Goal: Navigation & Orientation: Find specific page/section

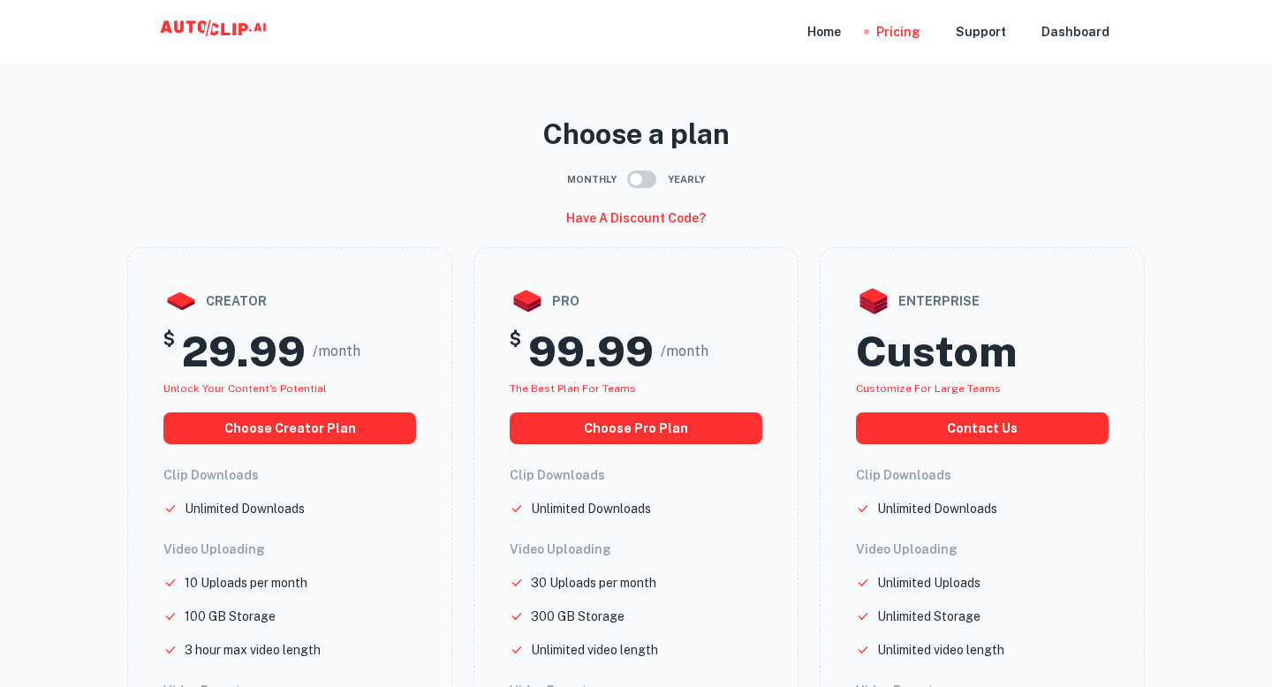
click at [211, 26] on icon at bounding box center [215, 31] width 177 height 35
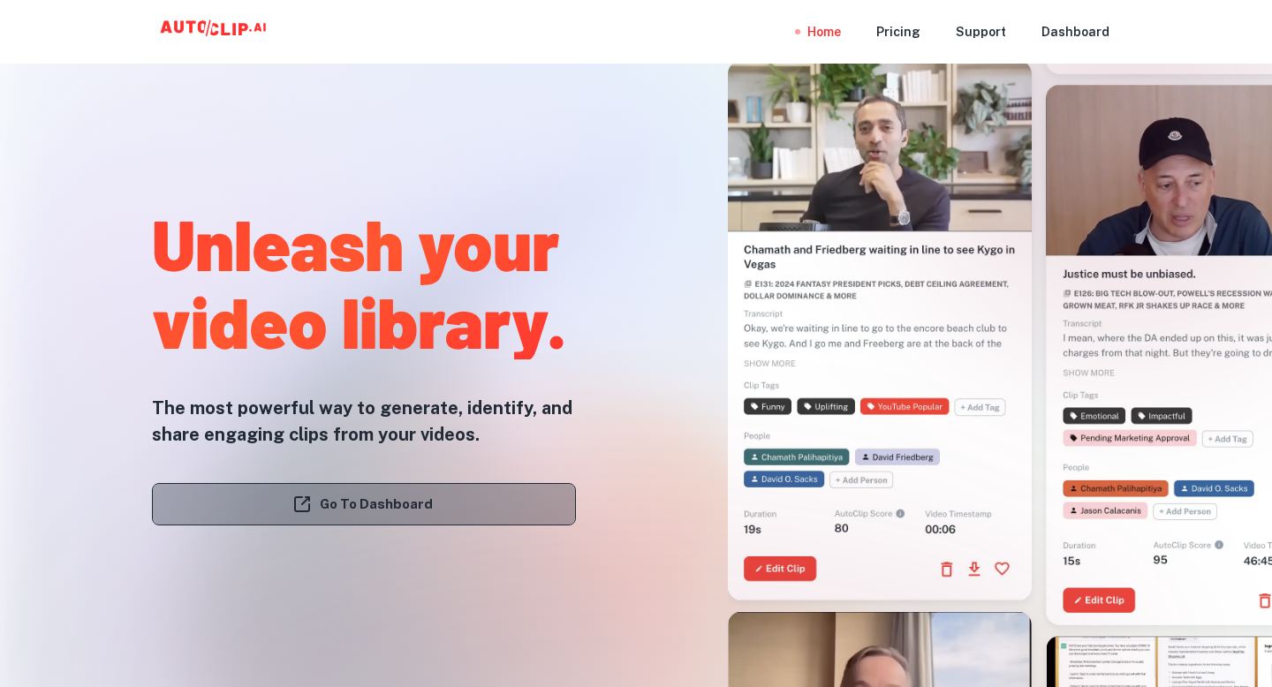
click at [367, 492] on link "Go To Dashboard" at bounding box center [364, 504] width 424 height 42
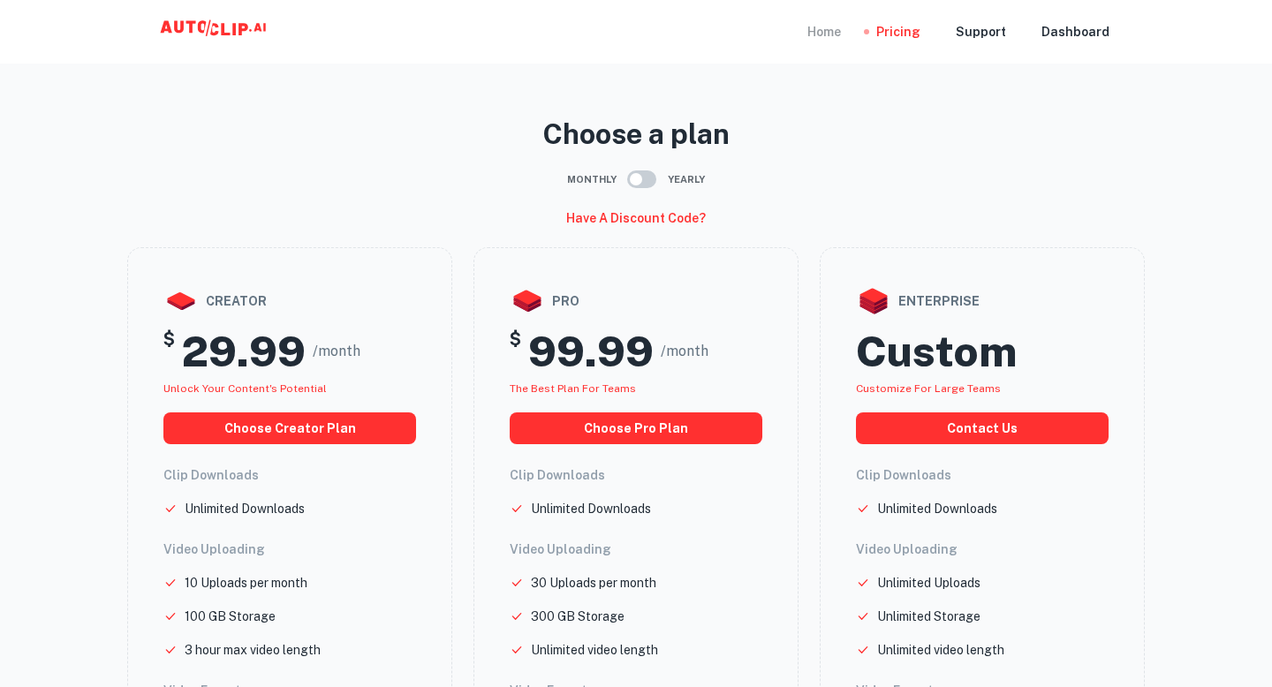
click at [841, 42] on div "Home" at bounding box center [824, 32] width 34 height 64
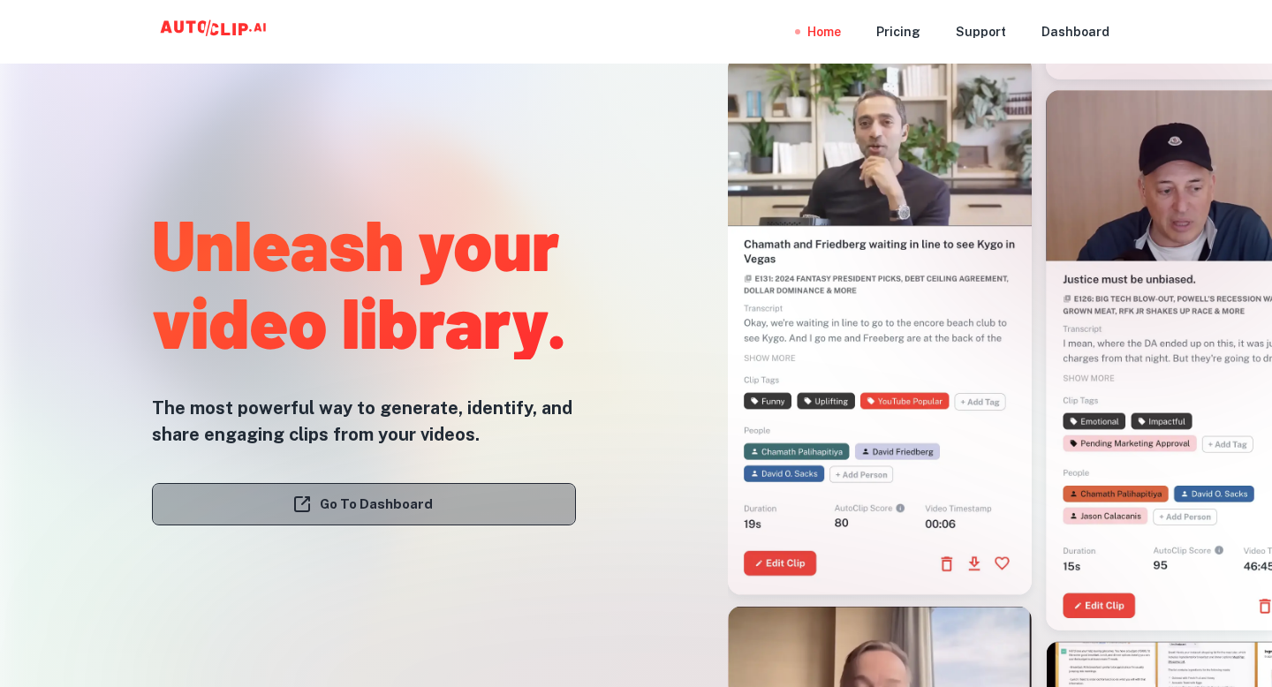
click at [417, 520] on link "Go To Dashboard" at bounding box center [364, 504] width 424 height 42
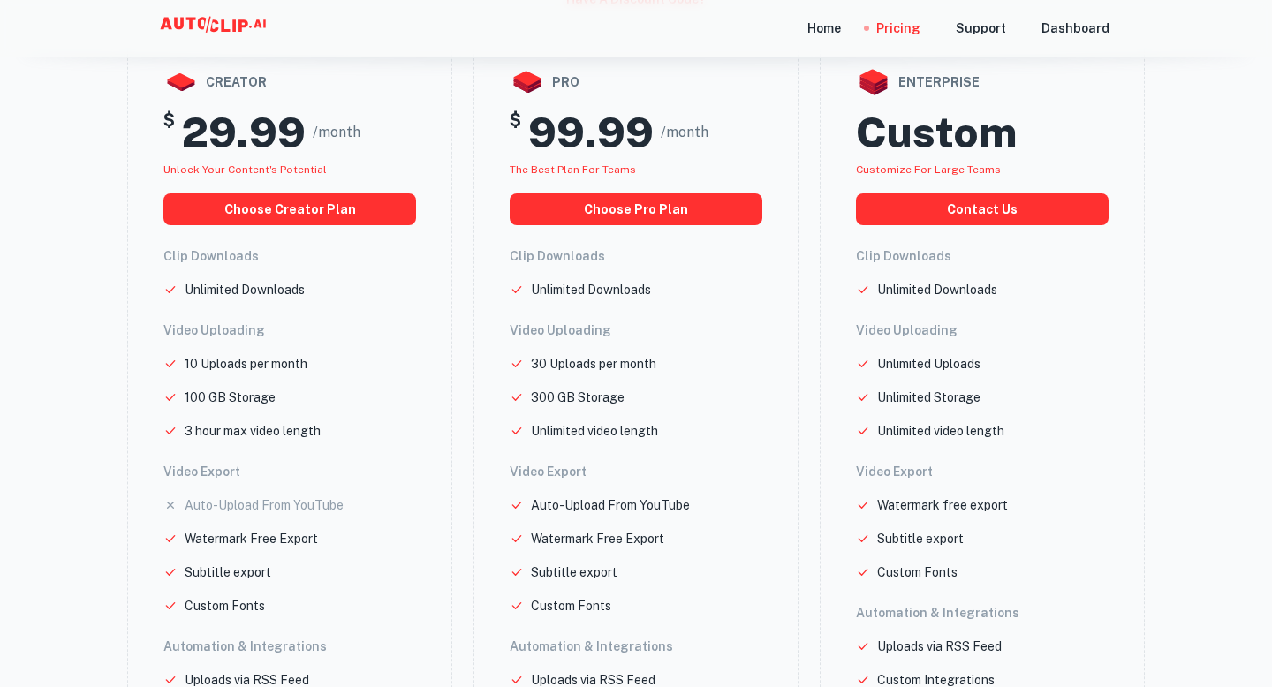
scroll to position [247, 0]
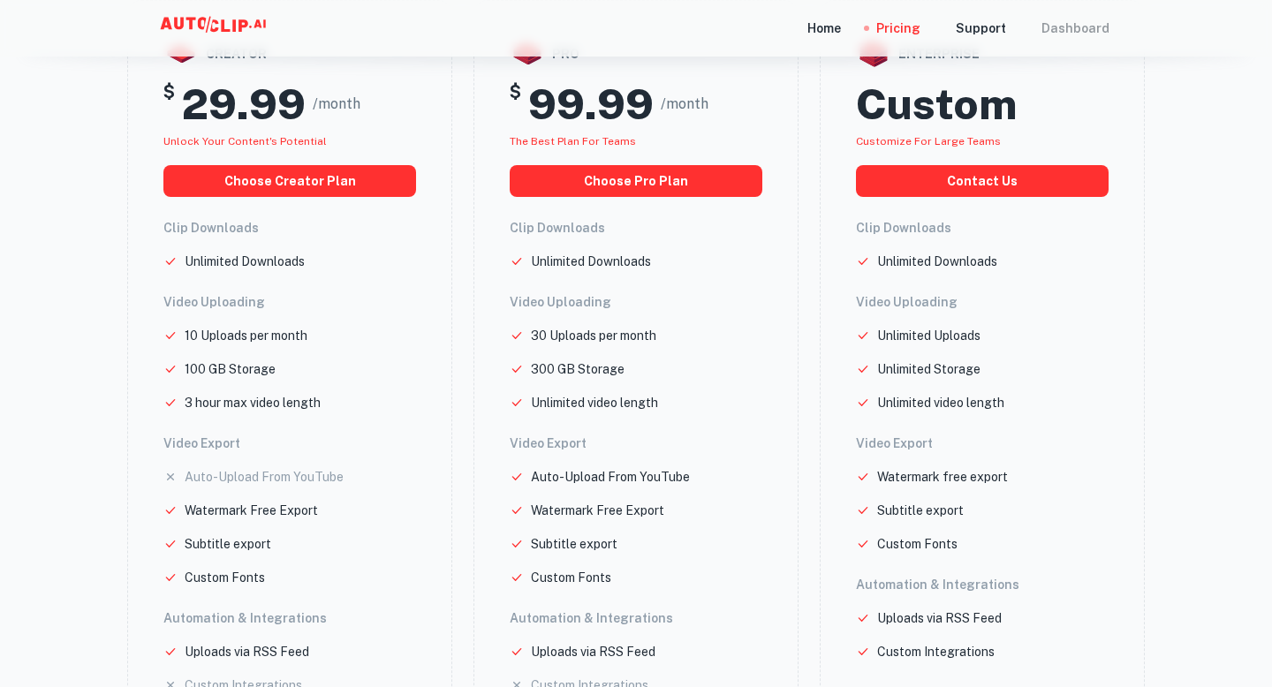
click at [1104, 34] on div "Dashboard" at bounding box center [1075, 28] width 68 height 57
